Goal: Obtain resource: Obtain resource

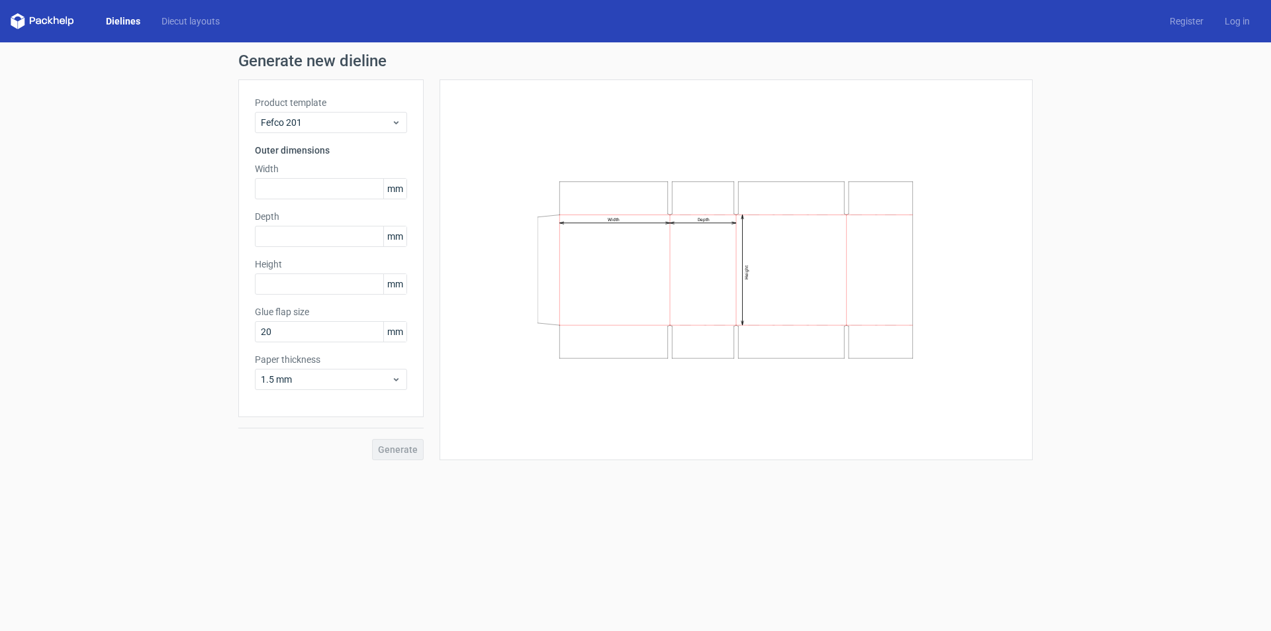
click at [124, 17] on link "Dielines" at bounding box center [123, 21] width 56 height 13
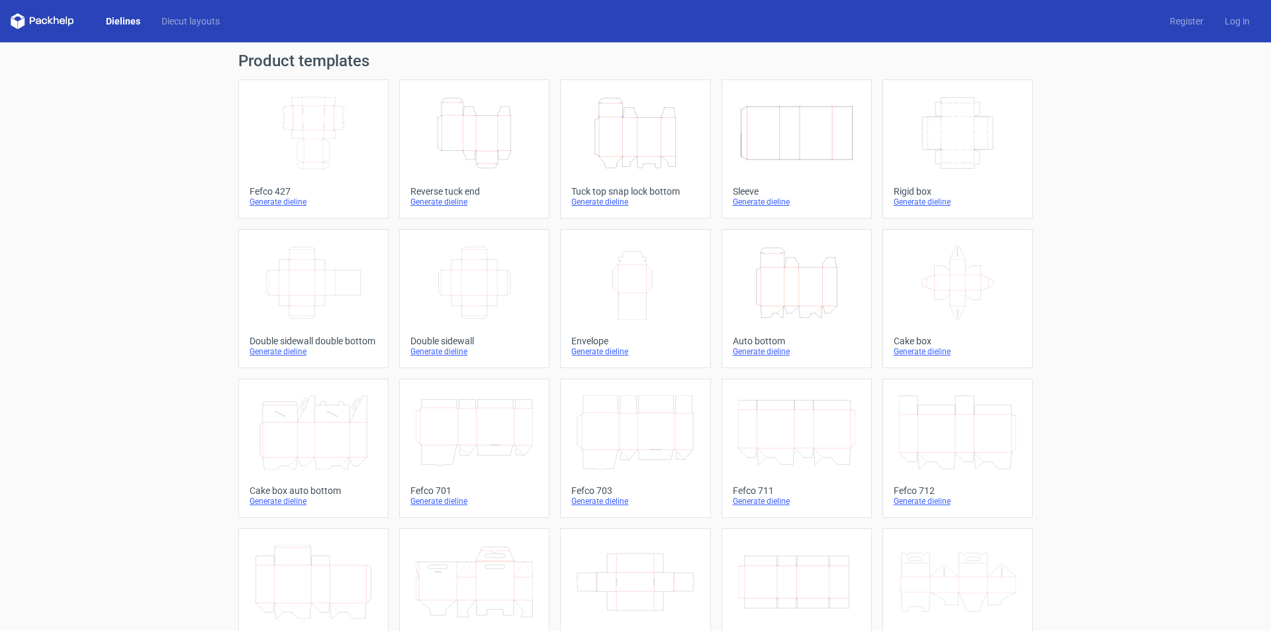
click at [642, 151] on icon "Height Depth Width" at bounding box center [635, 133] width 117 height 74
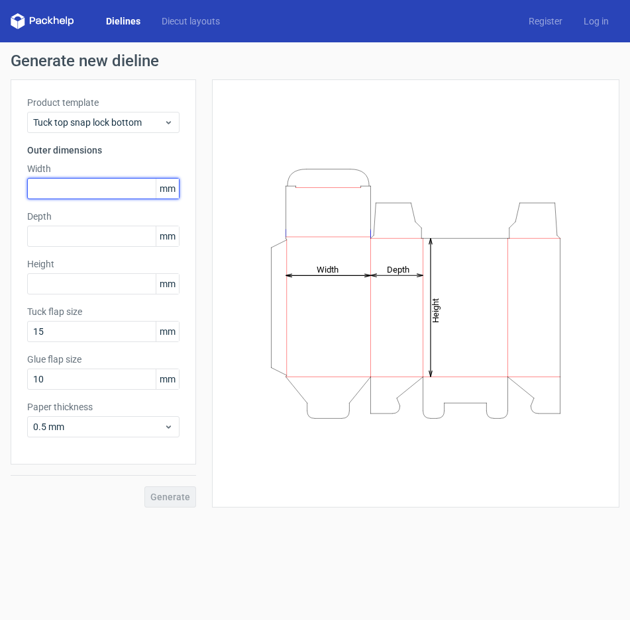
click at [128, 191] on input "text" at bounding box center [103, 188] width 152 height 21
type input "74"
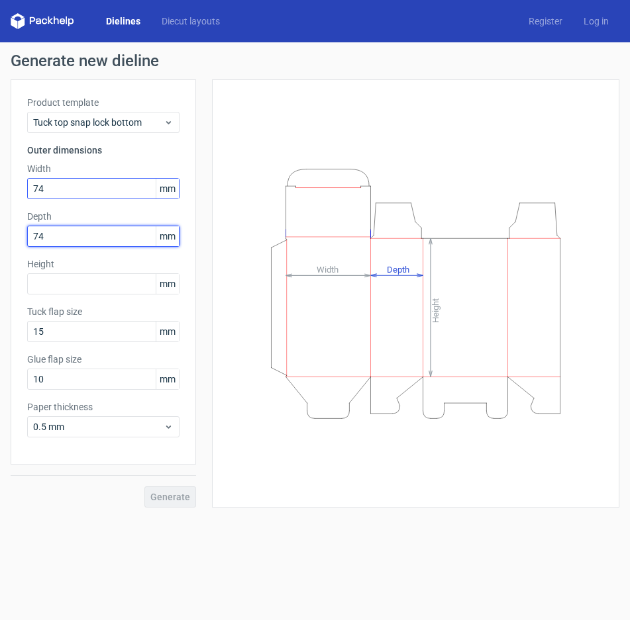
type input "74"
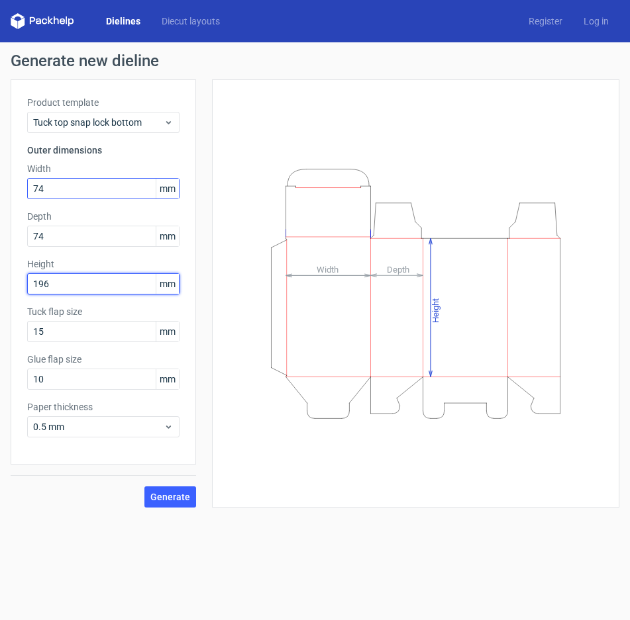
type input "196"
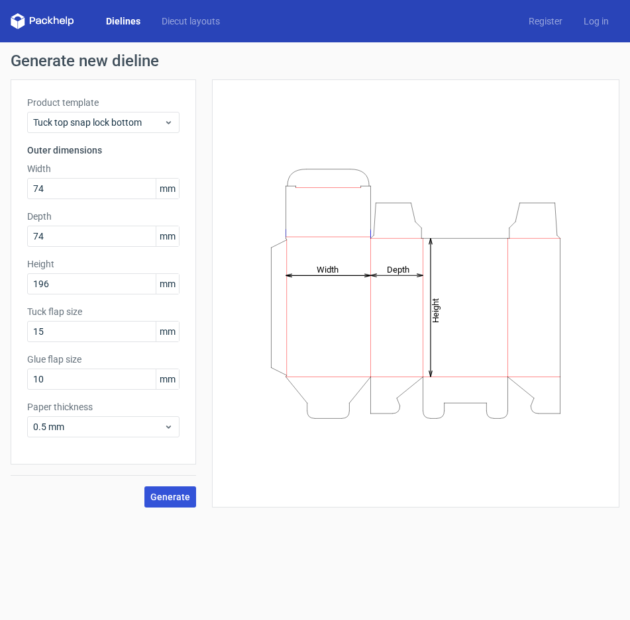
click at [169, 500] on span "Generate" at bounding box center [170, 497] width 40 height 9
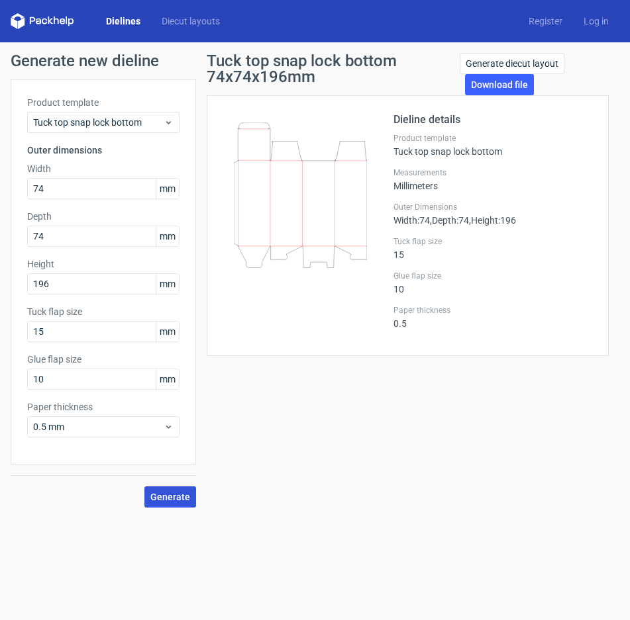
click at [316, 220] on icon at bounding box center [300, 195] width 133 height 146
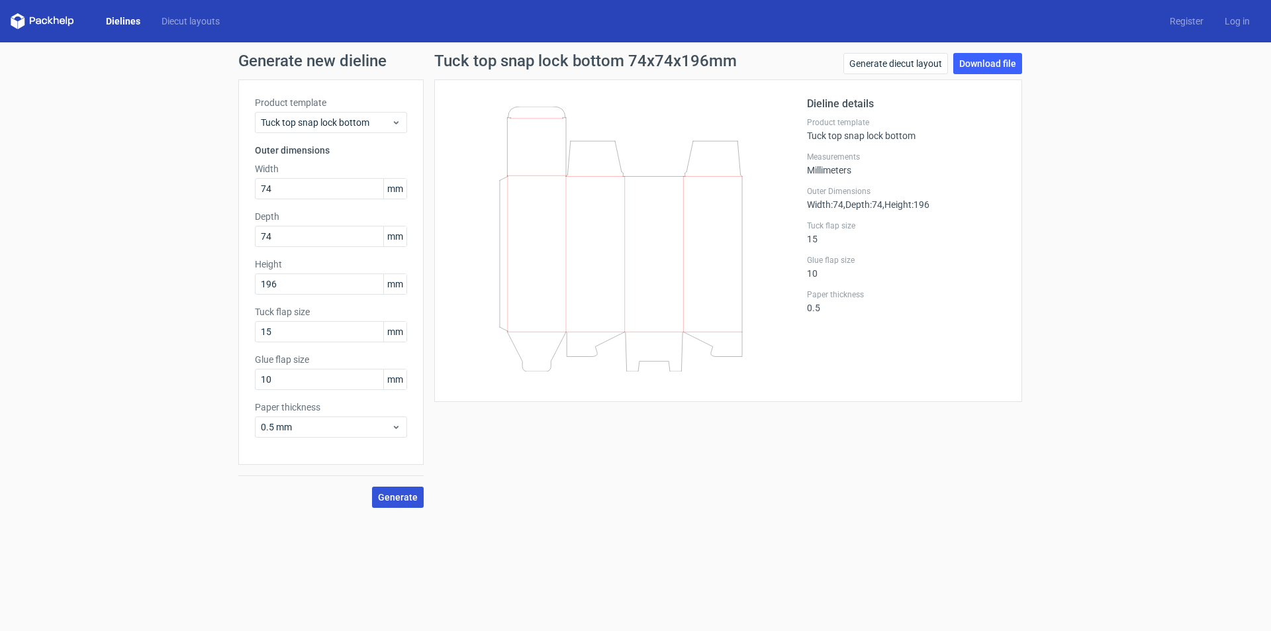
click at [658, 499] on div "Tuck top snap lock bottom 74x74x196mm Generate diecut layout Download file Diel…" at bounding box center [728, 280] width 609 height 455
click at [400, 493] on span "Generate" at bounding box center [398, 497] width 40 height 9
click at [992, 62] on link "Download file" at bounding box center [987, 63] width 69 height 21
